Goal: Information Seeking & Learning: Learn about a topic

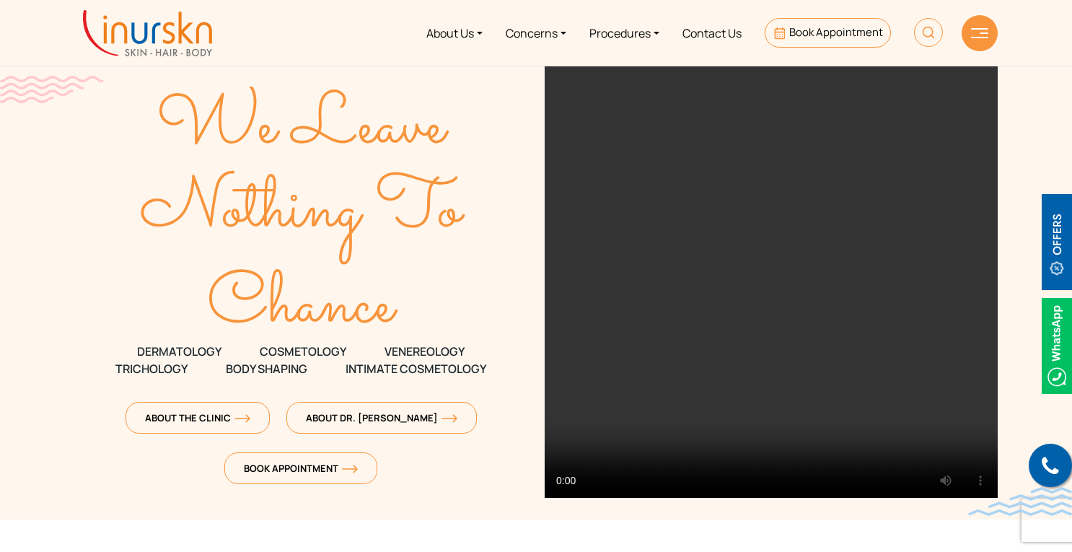
click at [537, 32] on link "Concerns" at bounding box center [536, 33] width 84 height 54
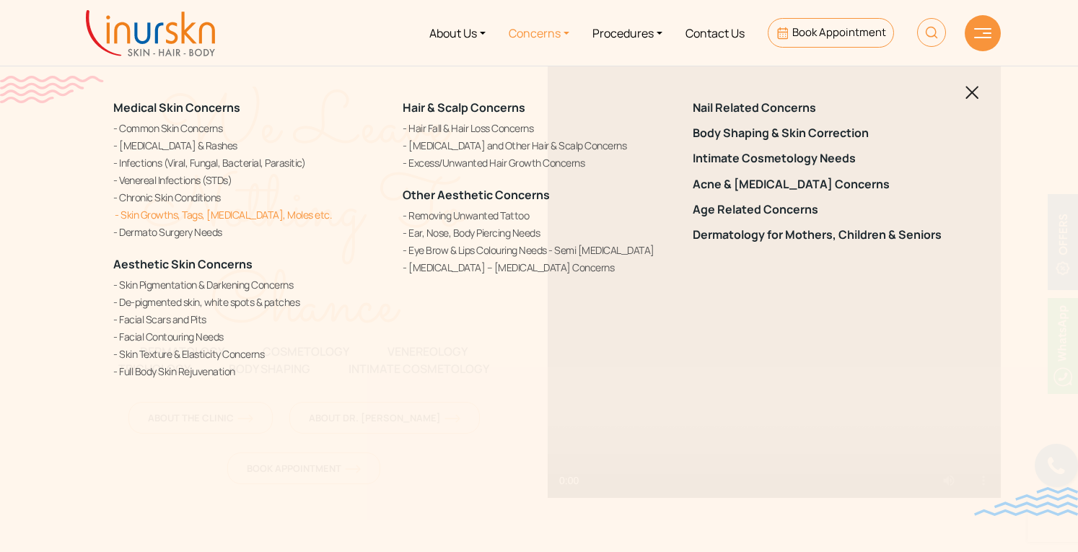
click at [252, 211] on link "Skin Growths, Tags, [MEDICAL_DATA], Moles etc." at bounding box center [249, 214] width 272 height 15
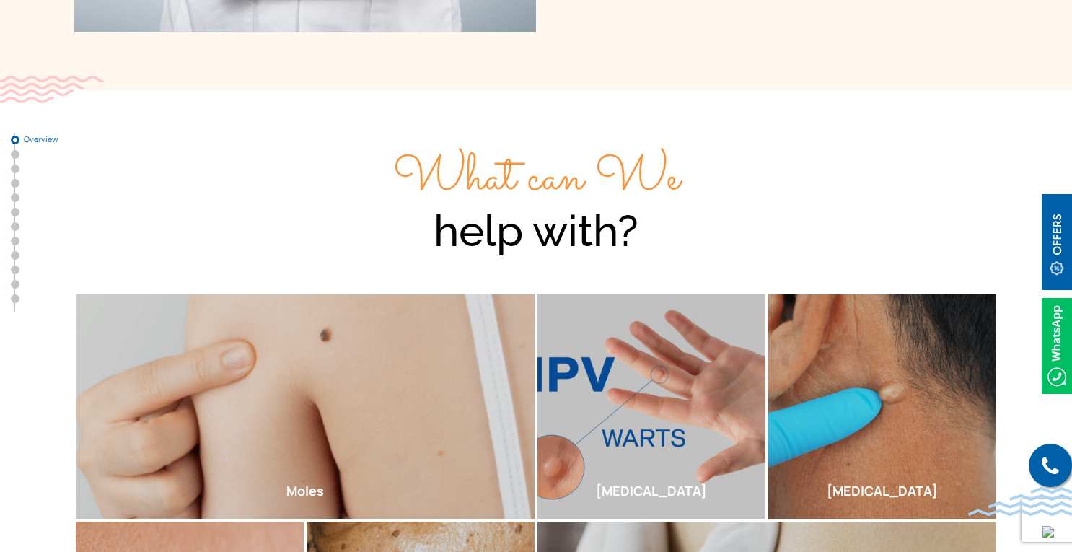
scroll to position [433, 0]
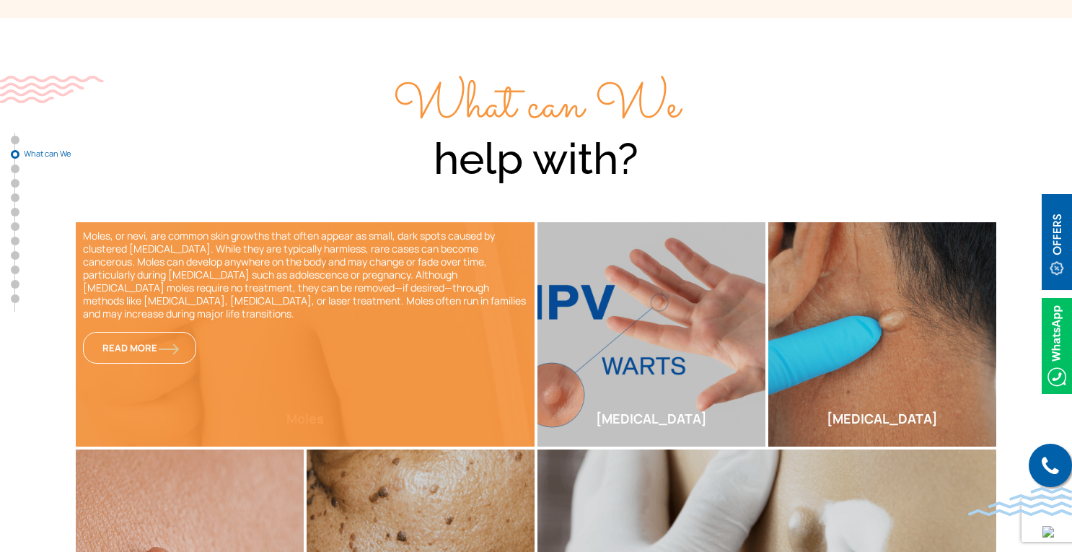
click at [394, 340] on div "Moles, or nevi, are common skin growths that often appear as small, dark spots …" at bounding box center [305, 334] width 459 height 224
click at [170, 338] on link "Read More" at bounding box center [139, 348] width 113 height 32
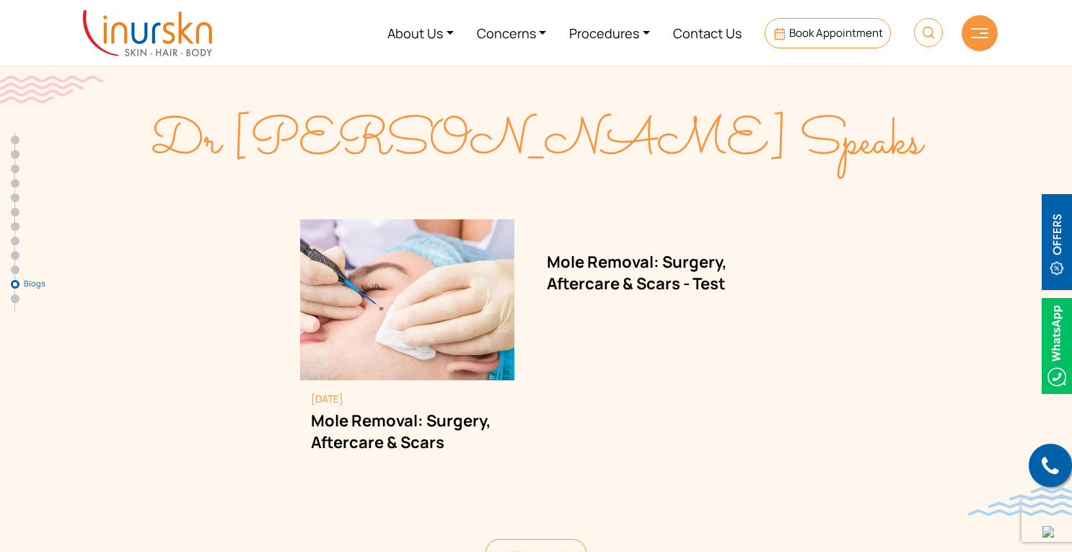
scroll to position [6676, 0]
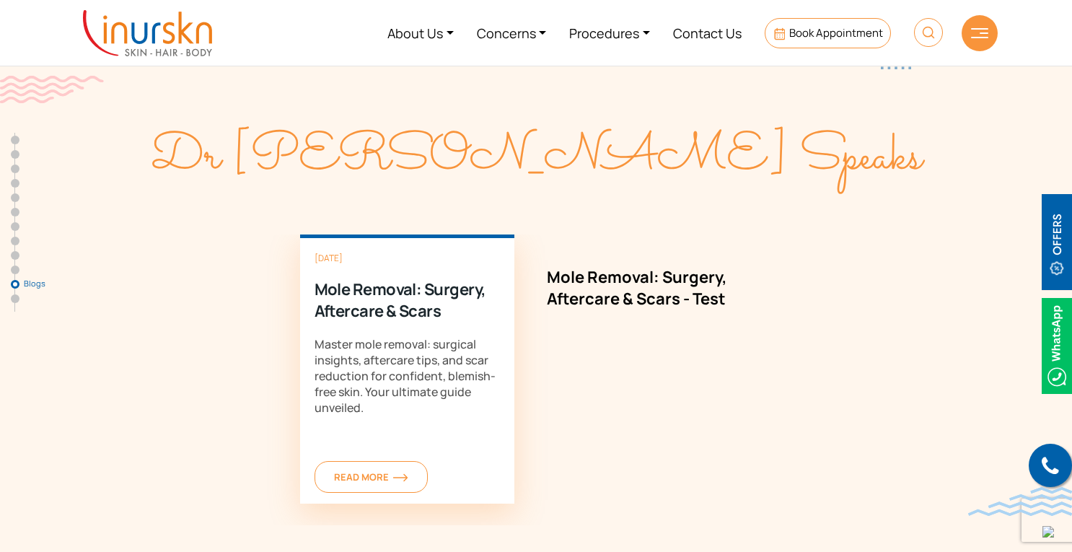
click at [465, 318] on div "December 28, 2023 Mole Removal: Surgery, Aftercare & Scars Master mole removal:…" at bounding box center [407, 368] width 215 height 269
click at [379, 419] on div "December 28, 2023 Mole Removal: Surgery, Aftercare & Scars Master mole removal:…" at bounding box center [407, 368] width 215 height 269
click at [359, 470] on span "Read More" at bounding box center [371, 476] width 74 height 13
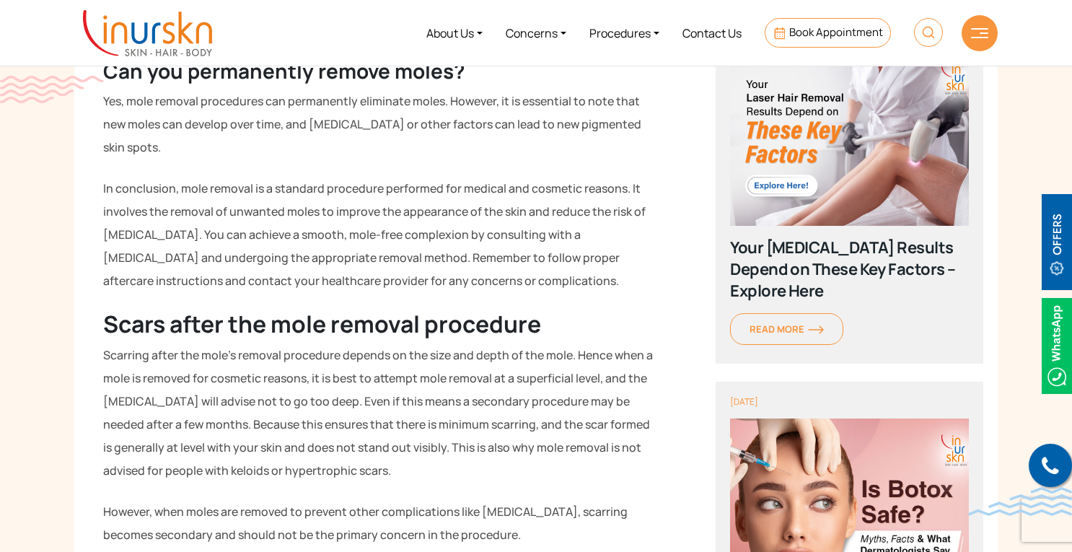
scroll to position [5067, 0]
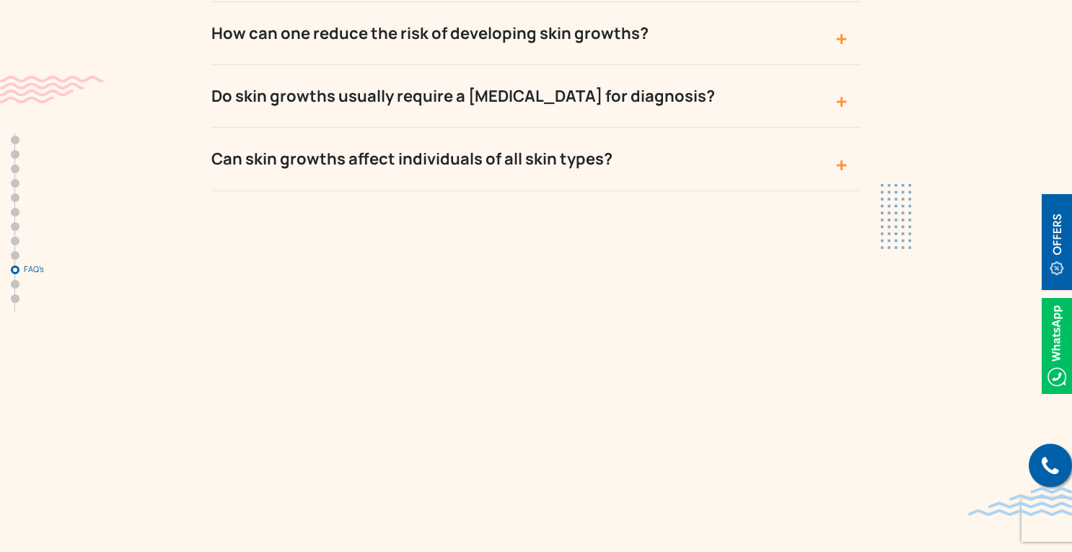
scroll to position [6595, 0]
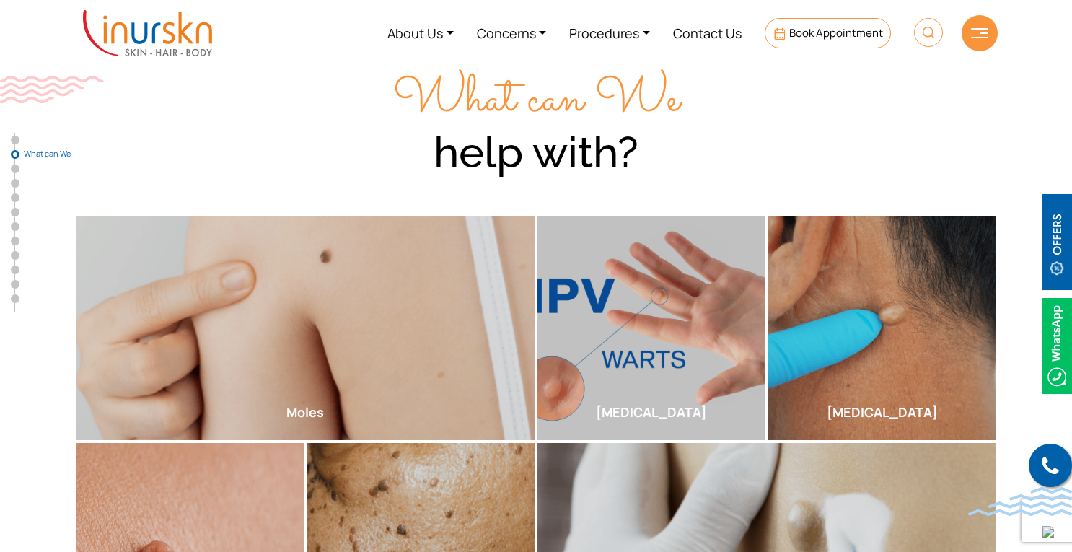
scroll to position [433, 0]
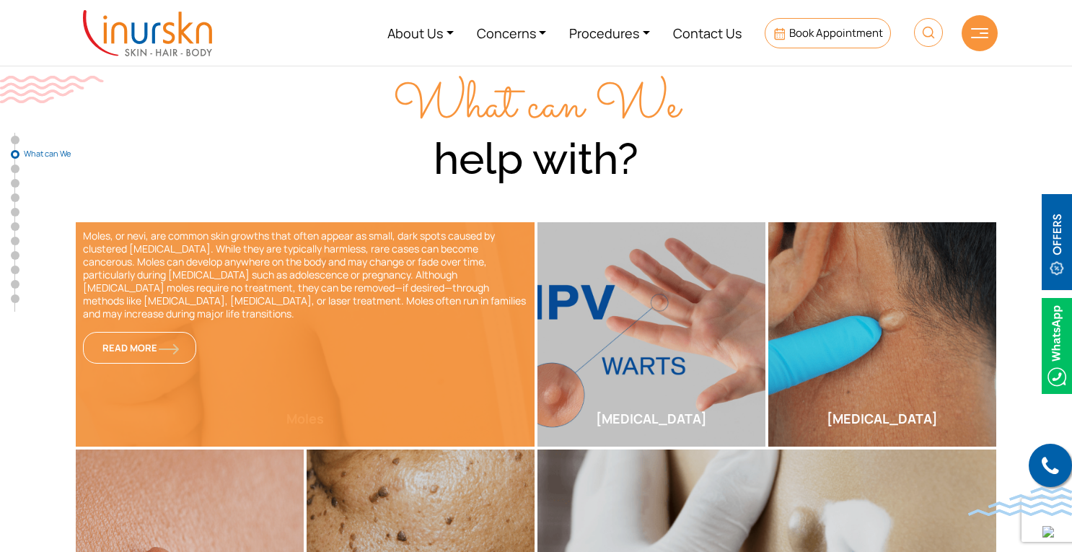
click at [325, 321] on div "Moles, or nevi, are common skin growths that often appear as small, dark spots …" at bounding box center [305, 334] width 459 height 224
click at [160, 343] on span "Read More" at bounding box center [139, 347] width 74 height 13
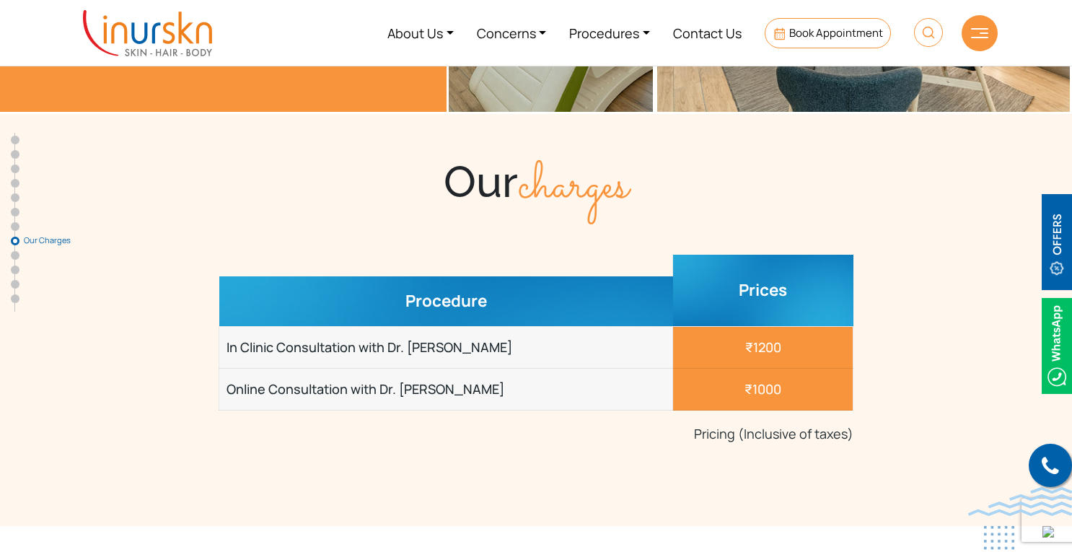
scroll to position [4656, 0]
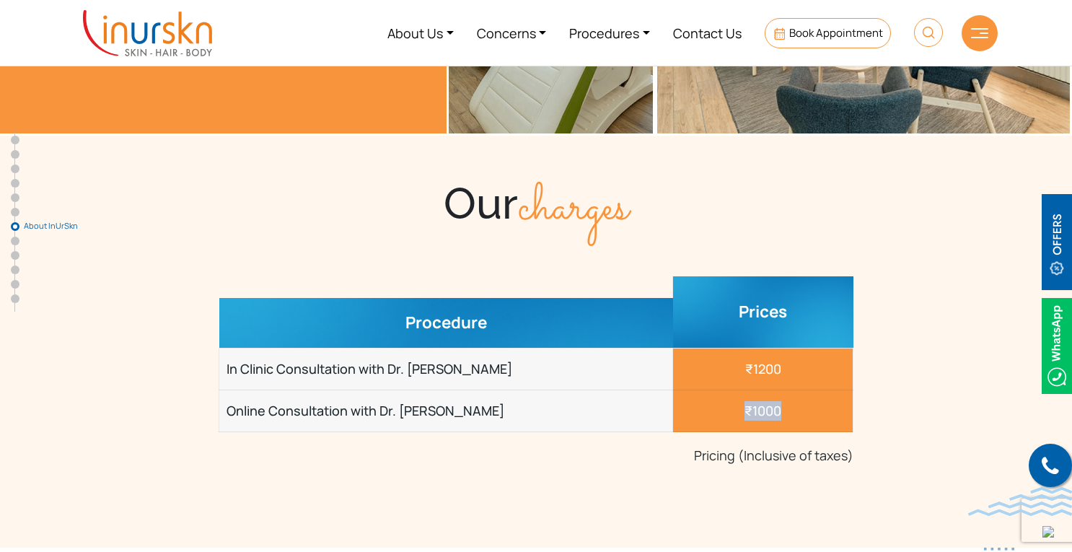
drag, startPoint x: 781, startPoint y: 345, endPoint x: 739, endPoint y: 345, distance: 42.6
click at [739, 390] on td "₹1000" at bounding box center [763, 411] width 180 height 42
click at [538, 390] on td "Online Consultation with Dr. Sejal" at bounding box center [446, 411] width 454 height 42
